Goal: Task Accomplishment & Management: Use online tool/utility

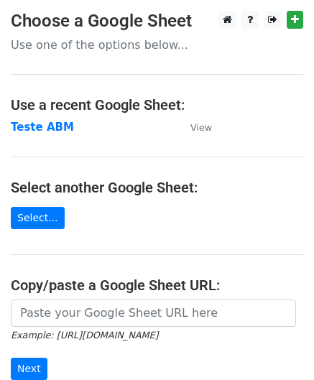
click at [81, 128] on td "Teste ABM" at bounding box center [93, 127] width 165 height 17
click at [206, 128] on small "View" at bounding box center [201, 127] width 22 height 11
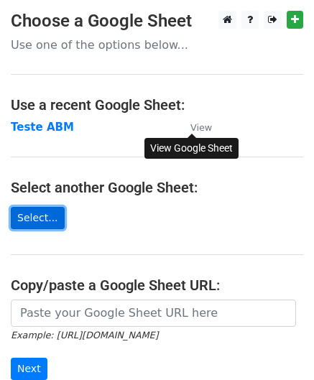
click at [32, 228] on link "Select..." at bounding box center [38, 218] width 54 height 22
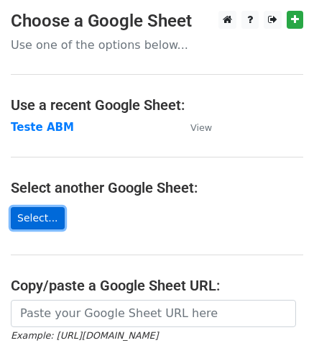
click at [44, 211] on link "Select..." at bounding box center [38, 218] width 54 height 22
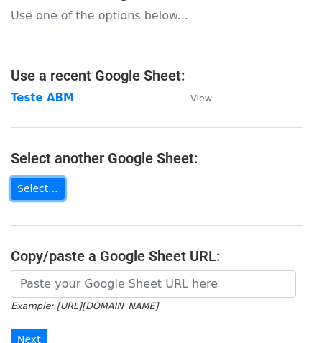
scroll to position [72, 0]
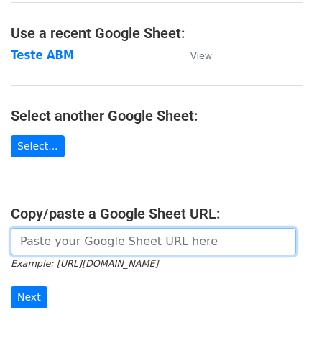
click at [80, 244] on input "url" at bounding box center [153, 241] width 285 height 27
paste input "https://docs.google.com/spreadsheets/d/15-qqwumJ5lKoZWV8bMcimwbpRutZuD_g71eJ6Aw…"
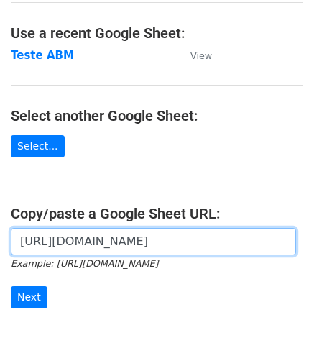
scroll to position [0, 336]
type input "https://docs.google.com/spreadsheets/d/15-qqwumJ5lKoZWV8bMcimwbpRutZuD_g71eJ6Aw…"
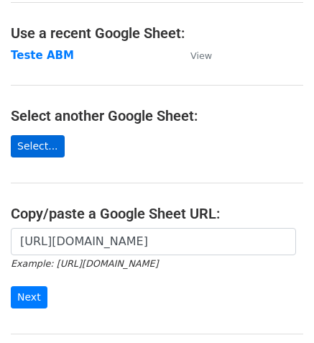
scroll to position [0, 0]
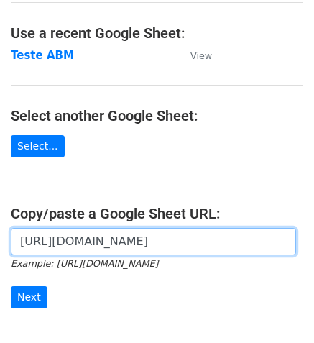
click at [105, 239] on input "https://docs.google.com/spreadsheets/d/15-qqwumJ5lKoZWV8bMcimwbpRutZuD_g71eJ6Aw…" at bounding box center [153, 241] width 285 height 27
drag, startPoint x: 29, startPoint y: 244, endPoint x: -62, endPoint y: 241, distance: 90.6
click at [0, 241] on html "Choose a Google Sheet Use one of the options below... Use a recent Google Sheet…" at bounding box center [157, 214] width 314 height 572
click at [201, 241] on input "https://docs.google.com/spreadsheets/d/15-qqwumJ5lKoZWV8bMcimwbpRutZuD_g71eJ6Aw…" at bounding box center [153, 241] width 285 height 27
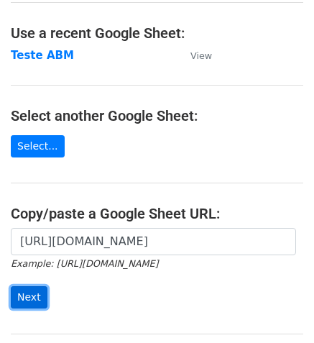
click at [37, 292] on input "Next" at bounding box center [29, 297] width 37 height 22
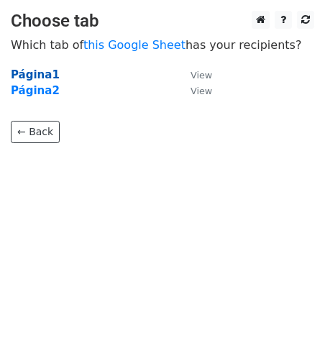
click at [31, 77] on strong "Página1" at bounding box center [35, 74] width 49 height 13
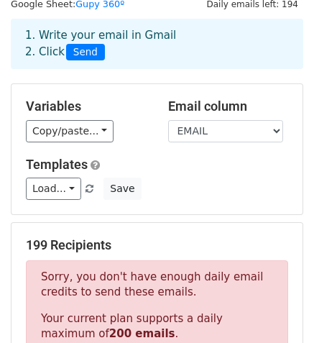
scroll to position [72, 0]
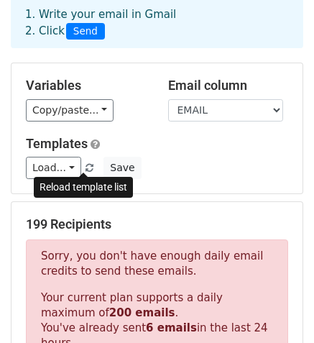
click at [86, 165] on span at bounding box center [90, 168] width 8 height 9
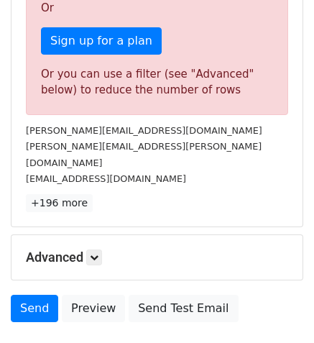
scroll to position [564, 0]
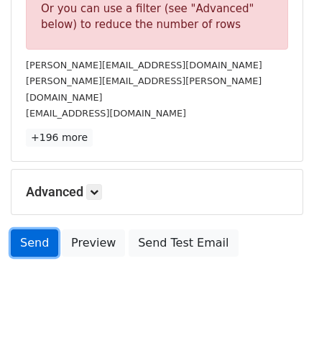
click at [27, 229] on link "Send" at bounding box center [34, 242] width 47 height 27
click at [46, 229] on link "Send" at bounding box center [34, 242] width 47 height 27
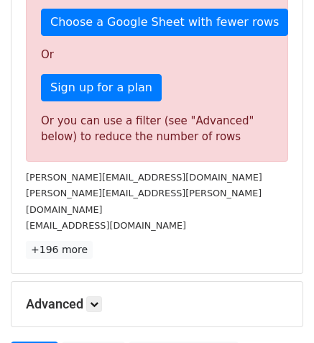
scroll to position [503, 0]
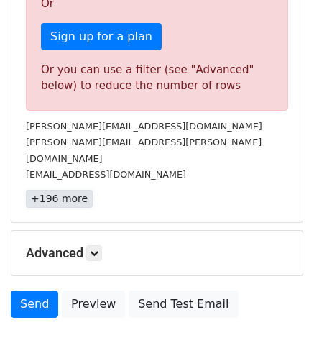
click at [67, 190] on link "+196 more" at bounding box center [59, 199] width 67 height 18
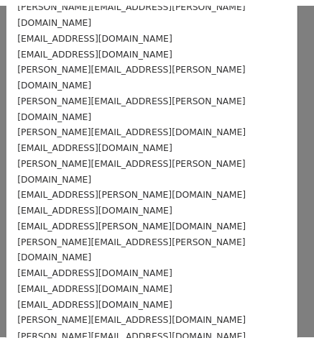
scroll to position [0, 0]
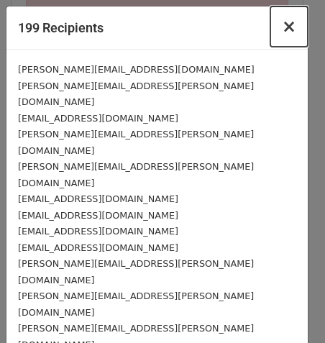
click at [282, 34] on span "×" at bounding box center [289, 27] width 14 height 20
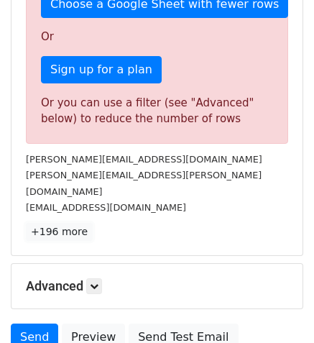
scroll to position [503, 0]
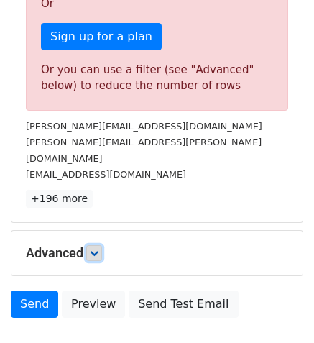
click at [101, 245] on link at bounding box center [94, 253] width 16 height 16
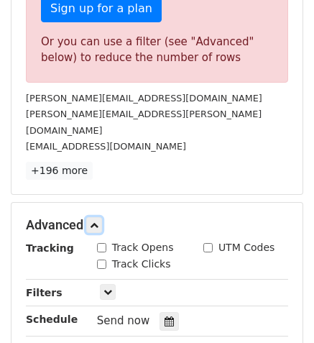
scroll to position [647, 0]
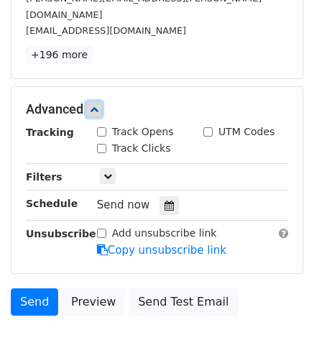
click at [95, 105] on icon at bounding box center [94, 109] width 9 height 9
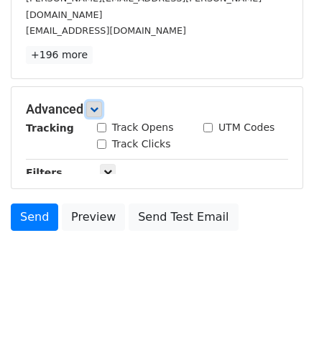
scroll to position [564, 0]
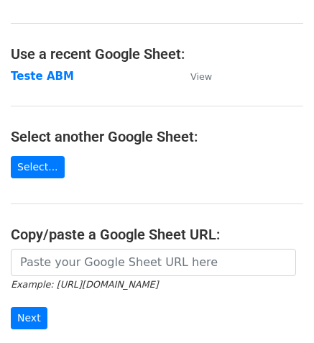
scroll to position [72, 0]
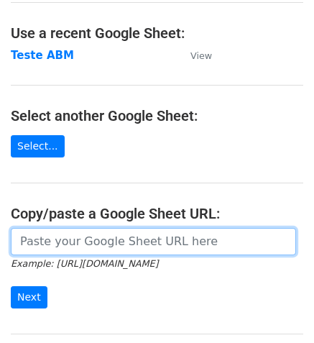
click at [102, 235] on input "url" at bounding box center [153, 241] width 285 height 27
paste input "[URL][DOMAIN_NAME]"
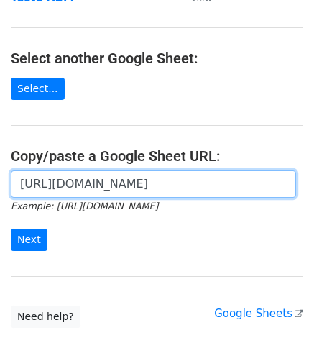
scroll to position [216, 0]
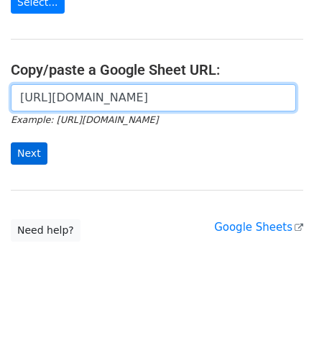
type input "[URL][DOMAIN_NAME]"
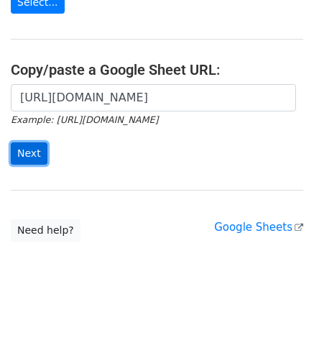
click at [18, 156] on input "Next" at bounding box center [29, 153] width 37 height 22
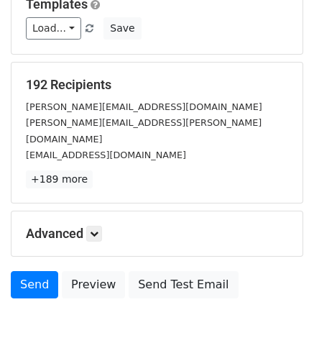
scroll to position [270, 0]
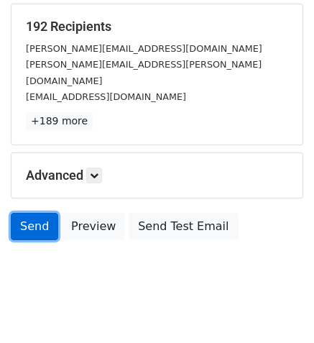
click at [29, 213] on link "Send" at bounding box center [34, 226] width 47 height 27
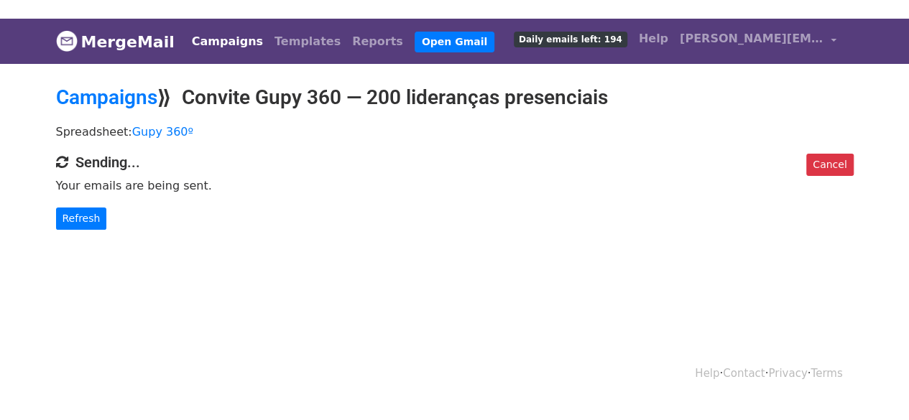
scroll to position [1, 0]
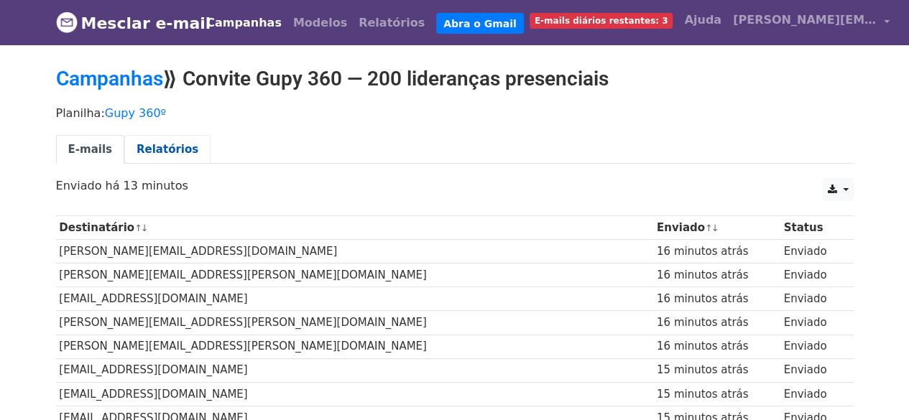
click at [167, 155] on font "Relatórios" at bounding box center [168, 149] width 62 height 13
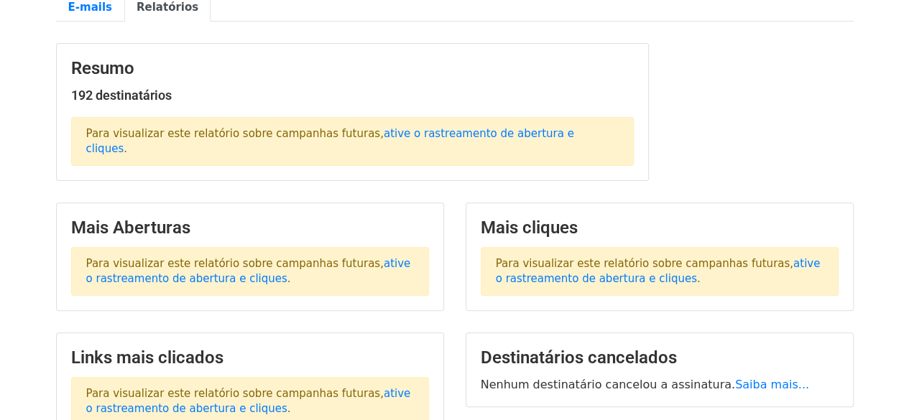
scroll to position [144, 0]
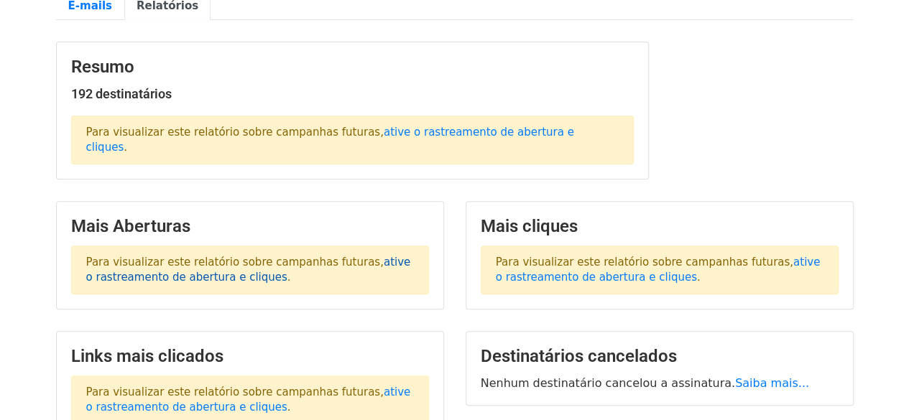
click at [364, 256] on font "ative o rastreamento de abertura e cliques" at bounding box center [248, 270] width 325 height 28
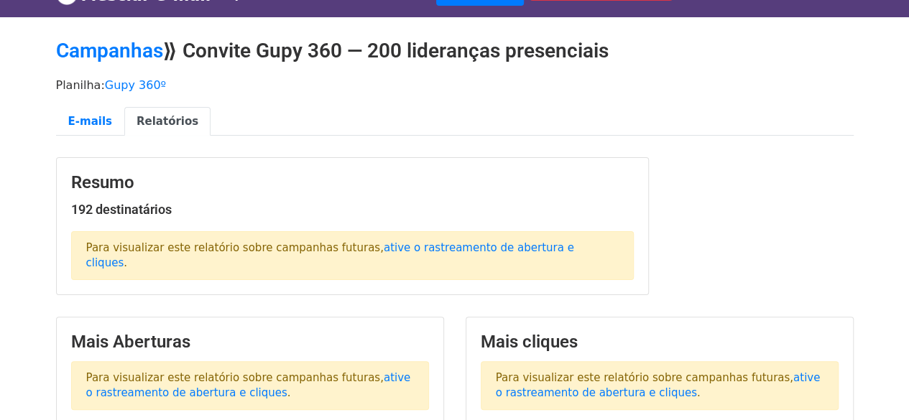
scroll to position [0, 0]
